Goal: Navigation & Orientation: Find specific page/section

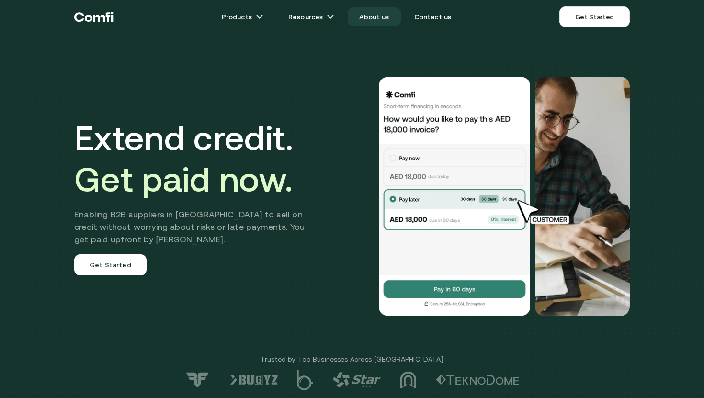
click at [376, 23] on link "About us" at bounding box center [374, 16] width 53 height 19
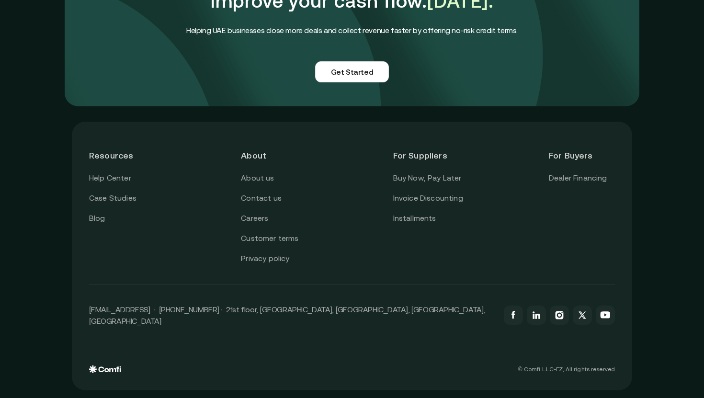
scroll to position [2368, 0]
click at [125, 201] on link "Case Studies" at bounding box center [112, 198] width 47 height 12
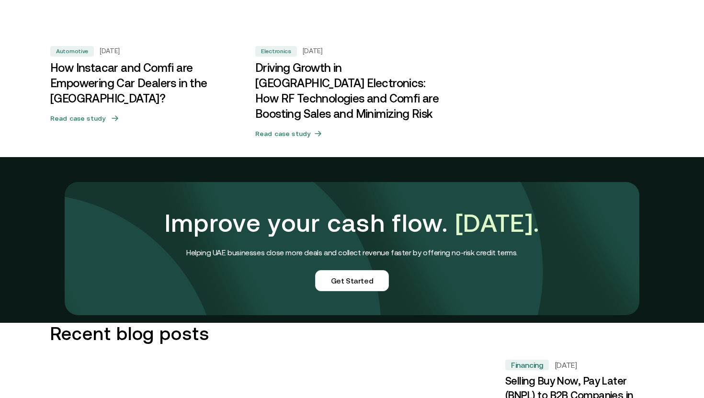
scroll to position [711, 0]
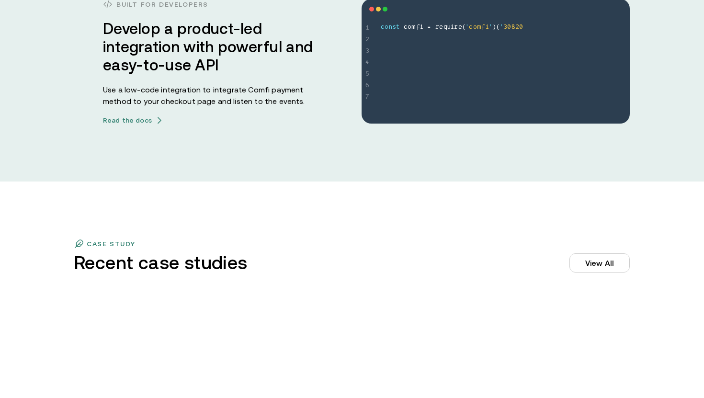
scroll to position [2723, 0]
